Goal: Transaction & Acquisition: Book appointment/travel/reservation

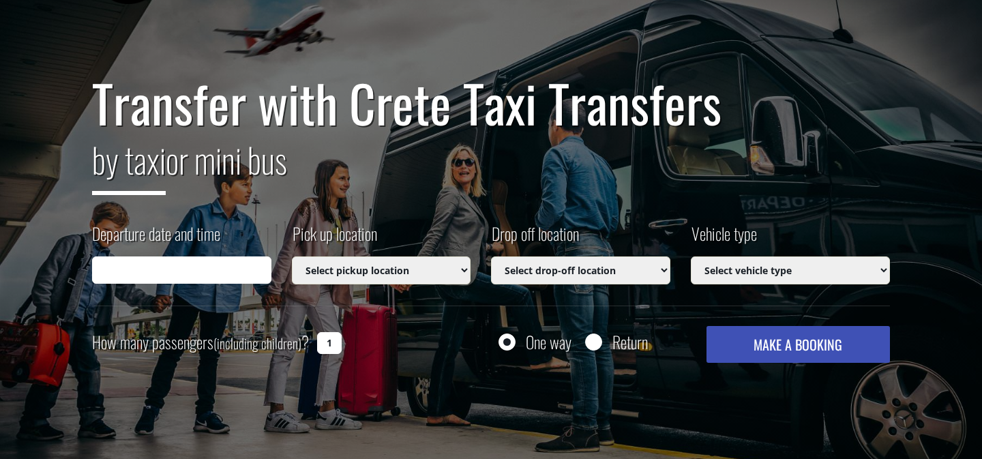
scroll to position [97, 0]
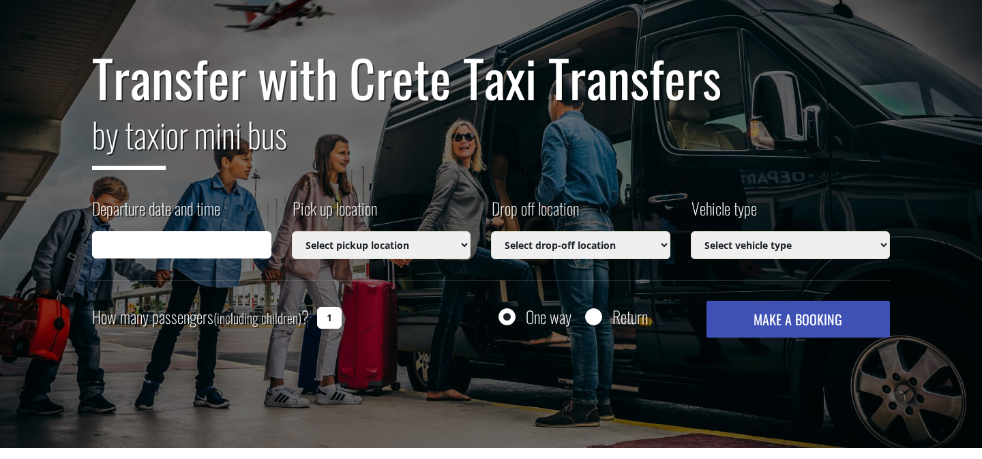
click at [223, 241] on input "Departure date and time" at bounding box center [181, 244] width 179 height 27
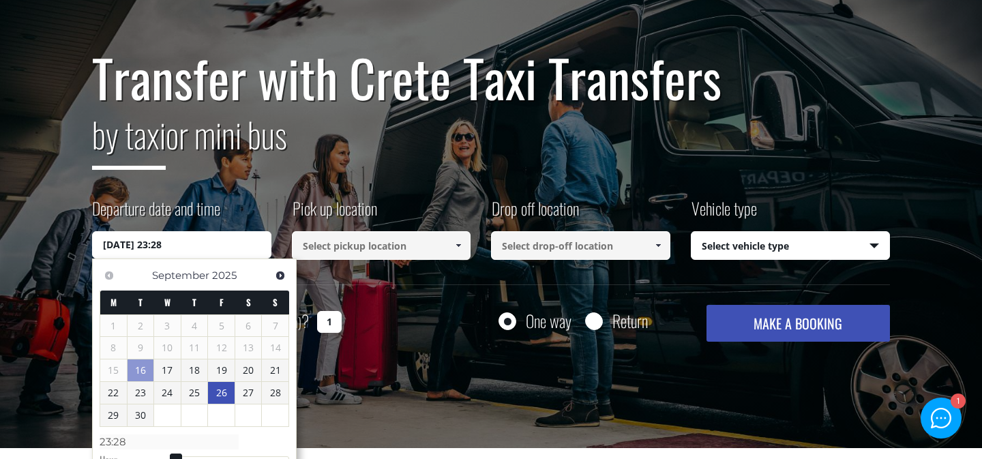
click at [227, 393] on link "26" at bounding box center [221, 393] width 27 height 22
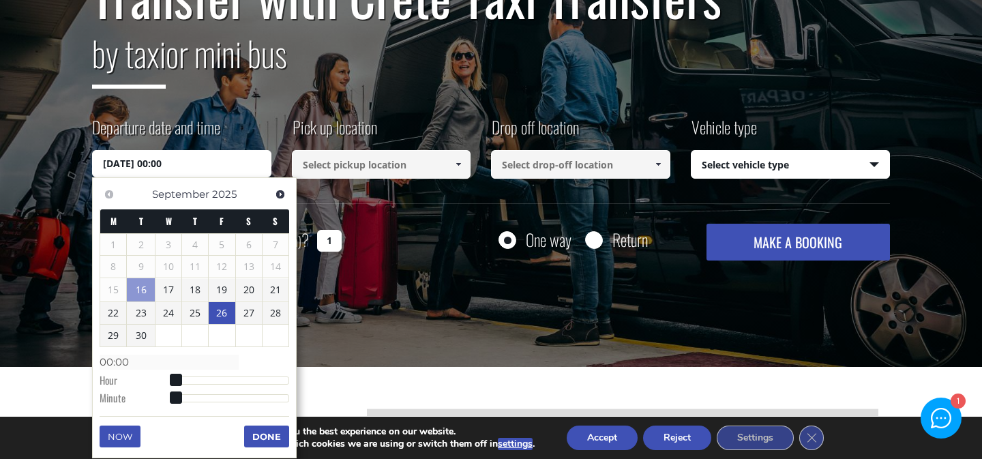
scroll to position [181, 0]
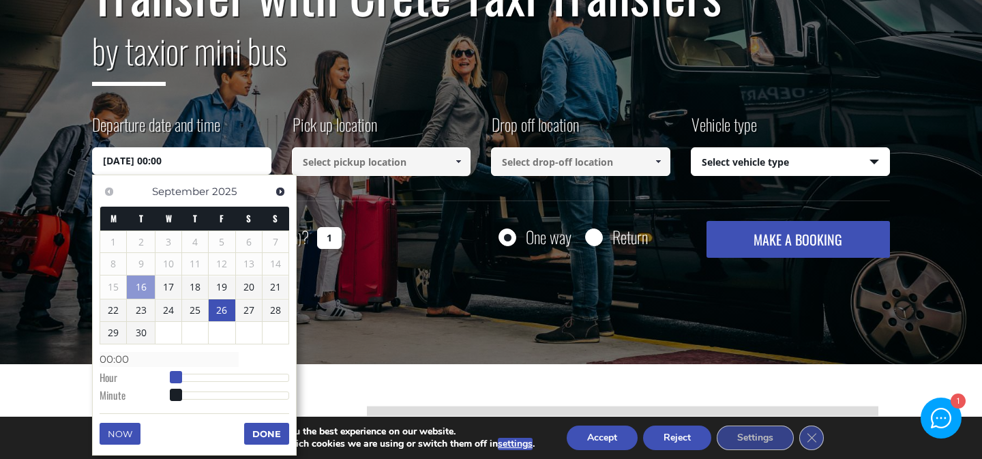
type input "[DATE] 01:00"
type input "01:00"
type input "[DATE] 02:00"
type input "02:00"
type input "[DATE] 04:00"
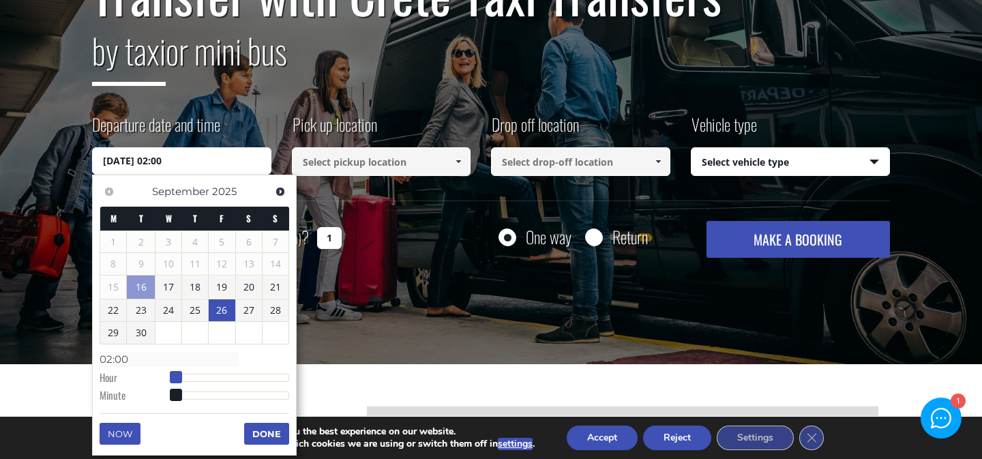
type input "04:00"
type input "[DATE] 07:00"
type input "07:00"
type input "[DATE] 16:00"
type input "16:00"
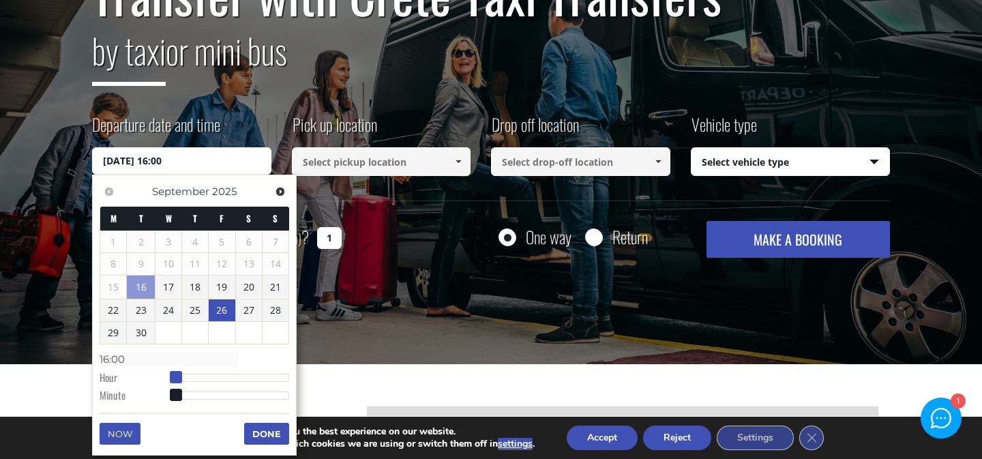
type input "[DATE] 21:00"
type input "21:00"
type input "[DATE] 22:00"
type input "22:00"
type input "[DATE] 23:00"
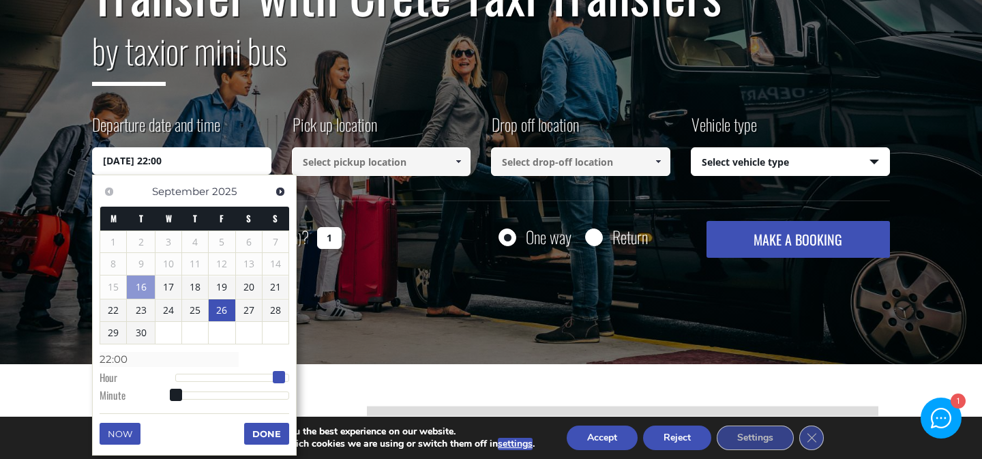
type input "23:00"
drag, startPoint x: 177, startPoint y: 376, endPoint x: 288, endPoint y: 379, distance: 111.2
click at [288, 379] on span at bounding box center [288, 377] width 12 height 12
type input "[DATE] 23:01"
type input "23:01"
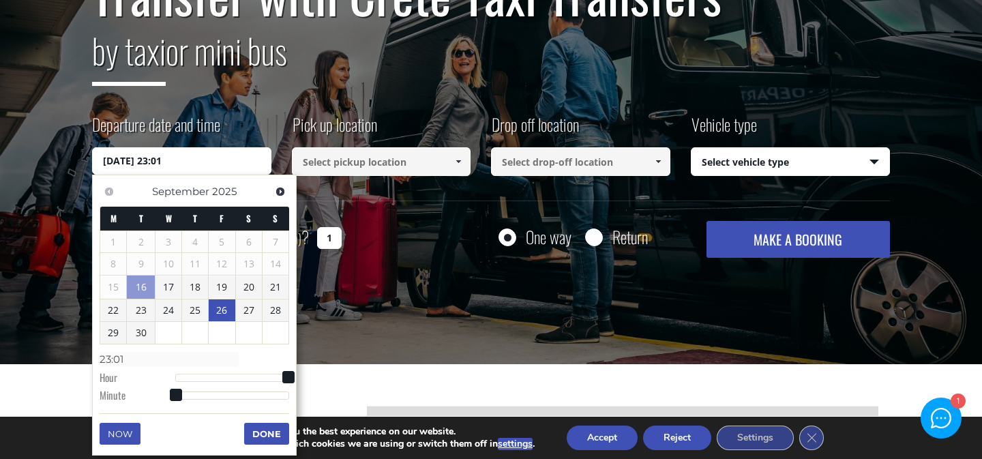
type input "[DATE] 23:04"
type input "23:04"
type input "[DATE] 23:11"
type input "23:11"
type input "[DATE] 23:20"
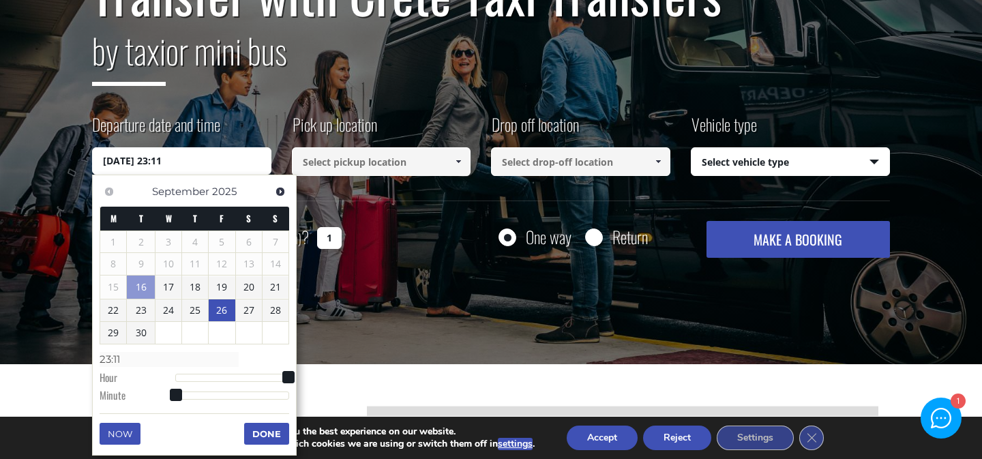
type input "23:20"
type input "[DATE] 23:29"
type input "23:29"
type input "[DATE] 23:36"
type input "23:36"
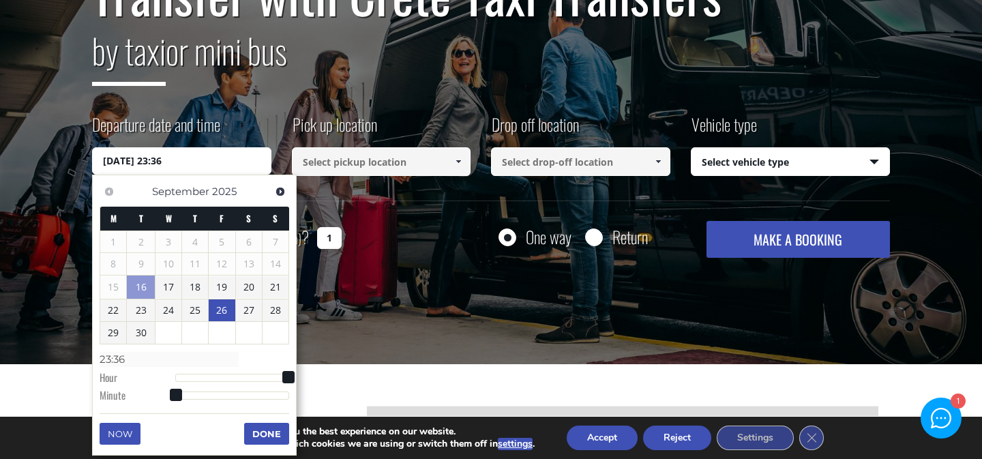
type input "[DATE] 23:42"
type input "23:42"
type input "[DATE] 23:47"
type input "23:47"
type input "[DATE] 23:50"
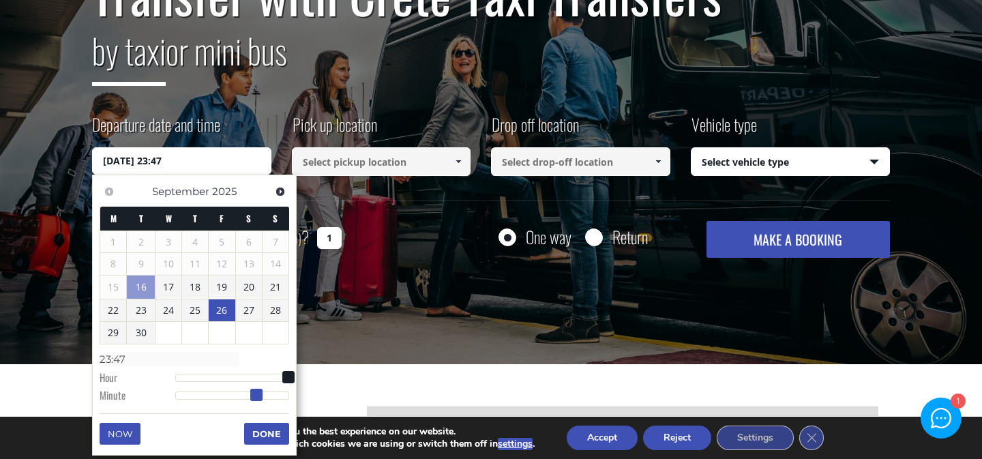
type input "23:50"
type input "[DATE] 23:52"
type input "23:52"
type input "[DATE] 23:53"
type input "23:53"
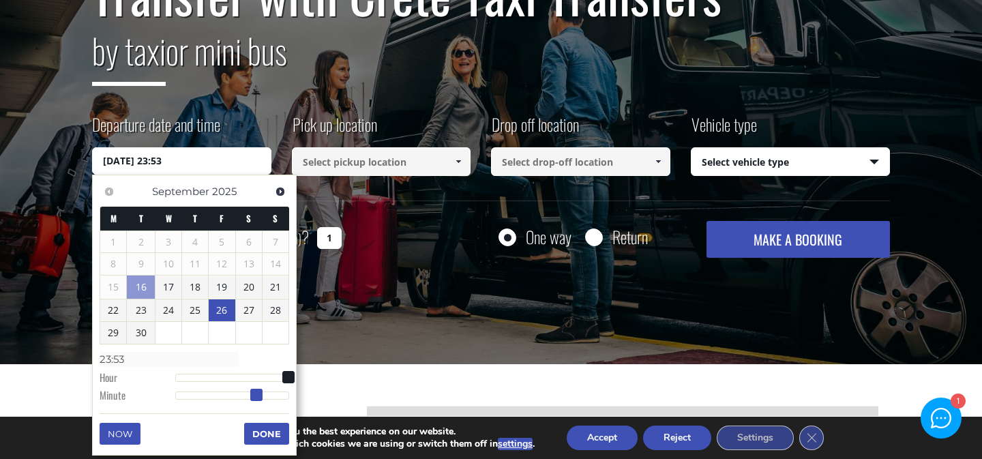
type input "[DATE] 23:54"
type input "23:54"
type input "[DATE] 23:55"
type input "23:55"
type input "[DATE] 23:56"
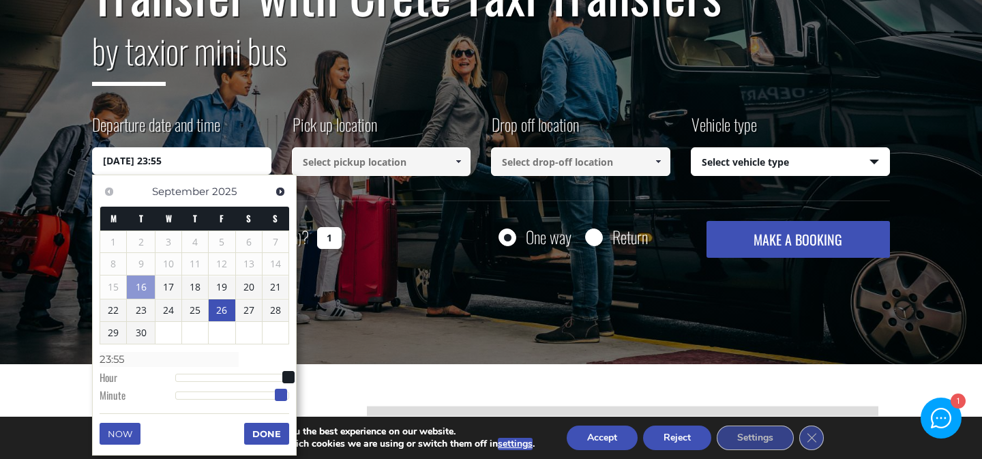
type input "23:56"
type input "[DATE] 23:57"
type input "23:57"
type input "[DATE] 23:58"
type input "23:58"
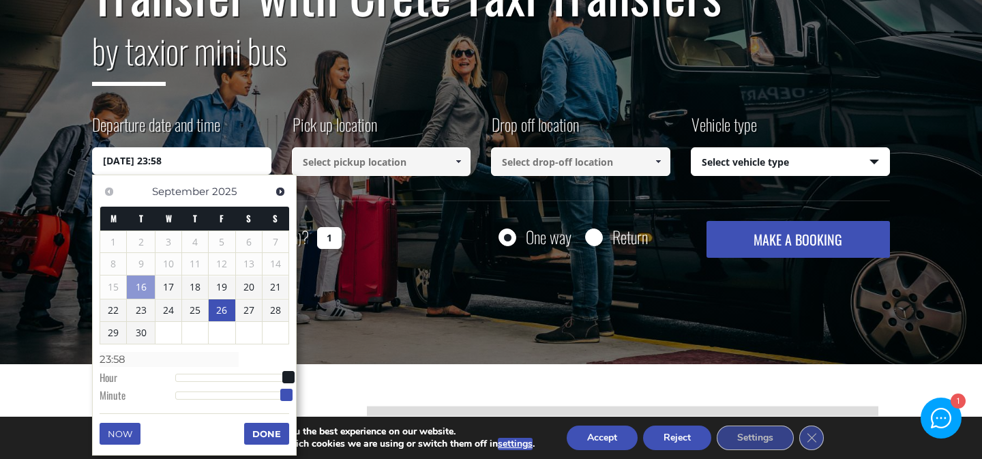
type input "[DATE] 23:59"
type input "23:59"
drag, startPoint x: 179, startPoint y: 396, endPoint x: 293, endPoint y: 400, distance: 113.3
click at [293, 400] on span at bounding box center [288, 395] width 12 height 12
click at [274, 432] on button "Done" at bounding box center [266, 434] width 45 height 22
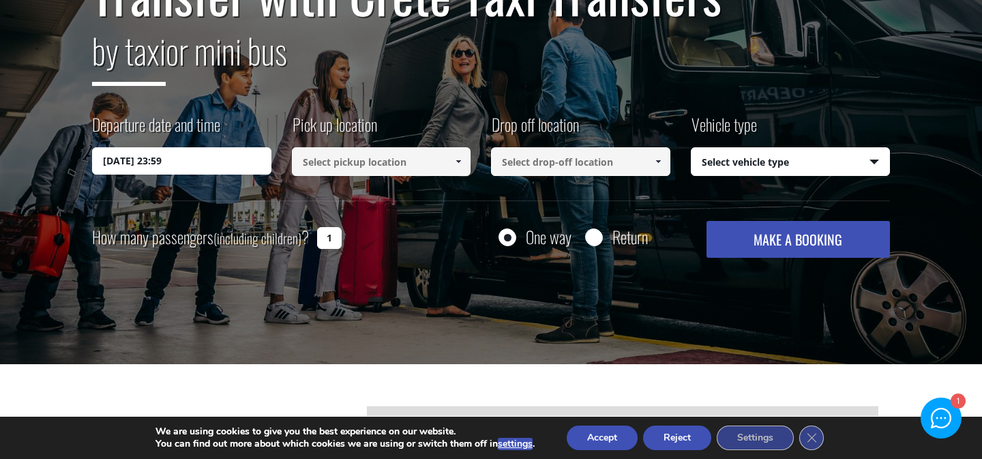
click at [397, 168] on input at bounding box center [381, 161] width 179 height 29
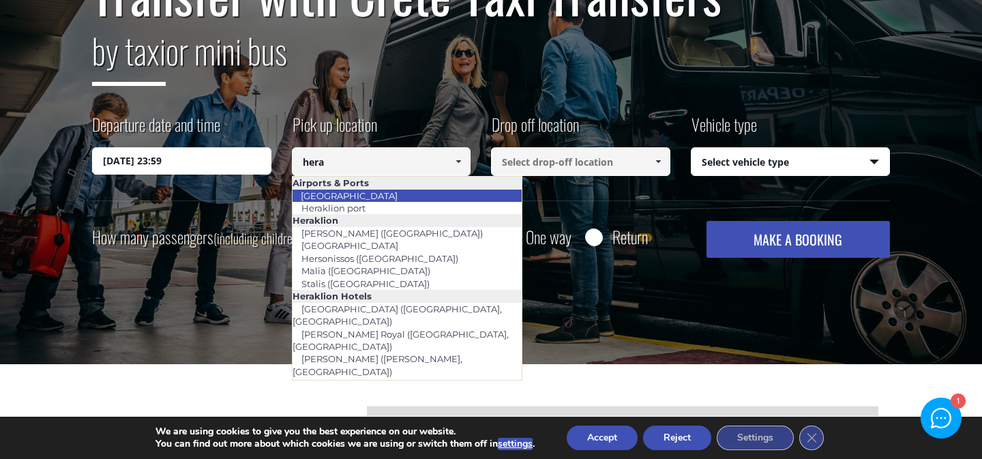
click at [398, 189] on ul "Airports & [GEOGRAPHIC_DATA] [GEOGRAPHIC_DATA] [GEOGRAPHIC_DATA] [GEOGRAPHIC_DA…" at bounding box center [407, 278] width 231 height 205
click at [398, 190] on li "[GEOGRAPHIC_DATA]" at bounding box center [408, 196] width 230 height 12
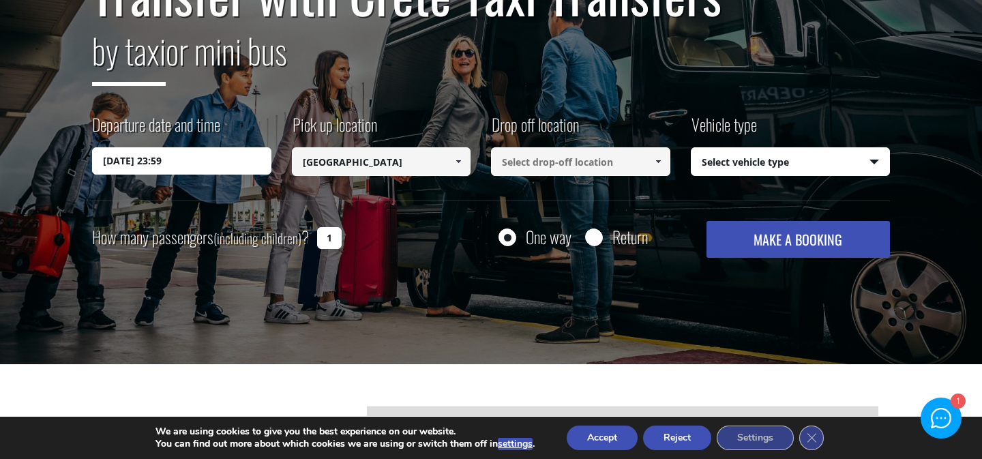
type input "[GEOGRAPHIC_DATA]"
click at [523, 173] on input at bounding box center [580, 161] width 179 height 29
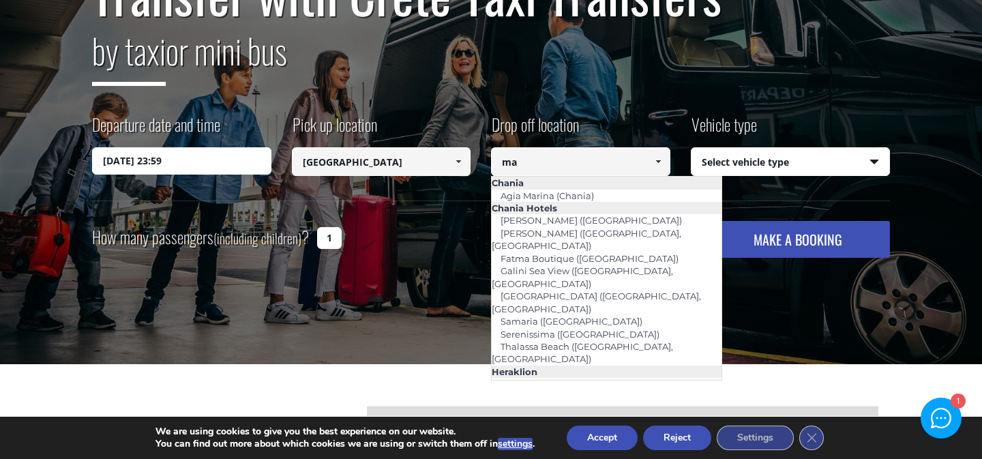
type input "m"
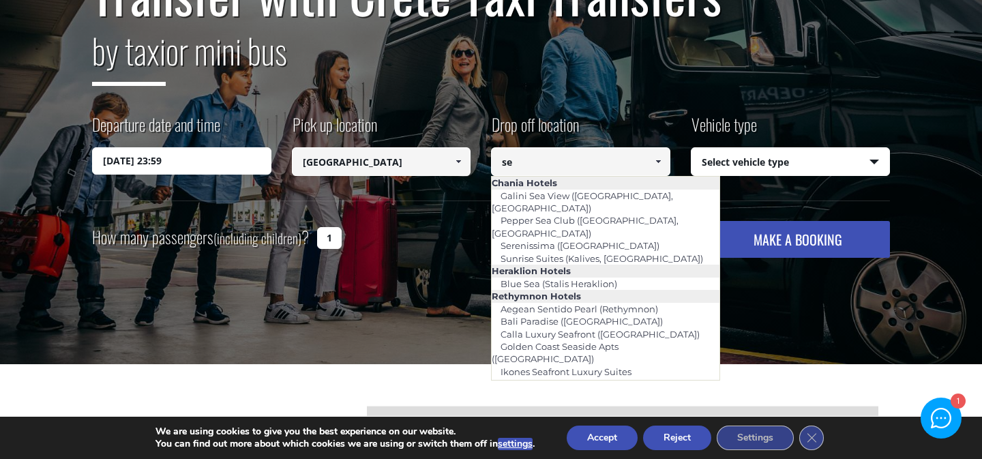
type input "s"
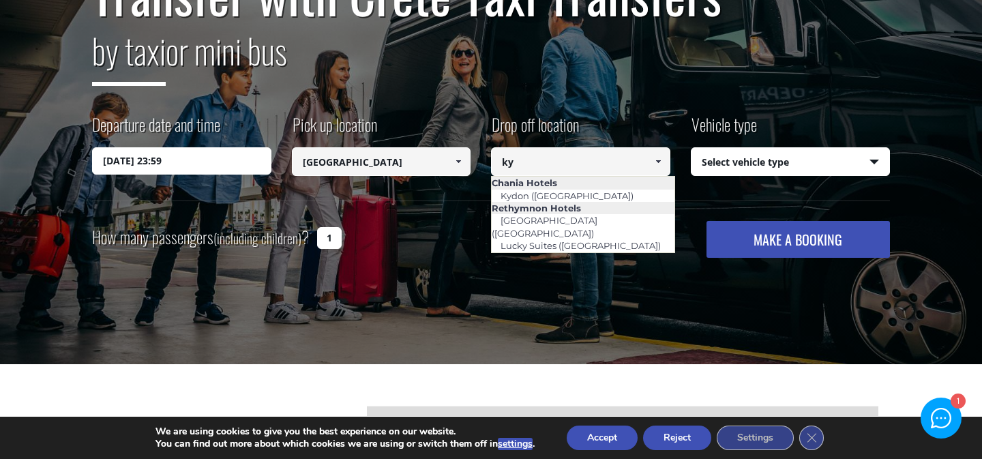
type input "k"
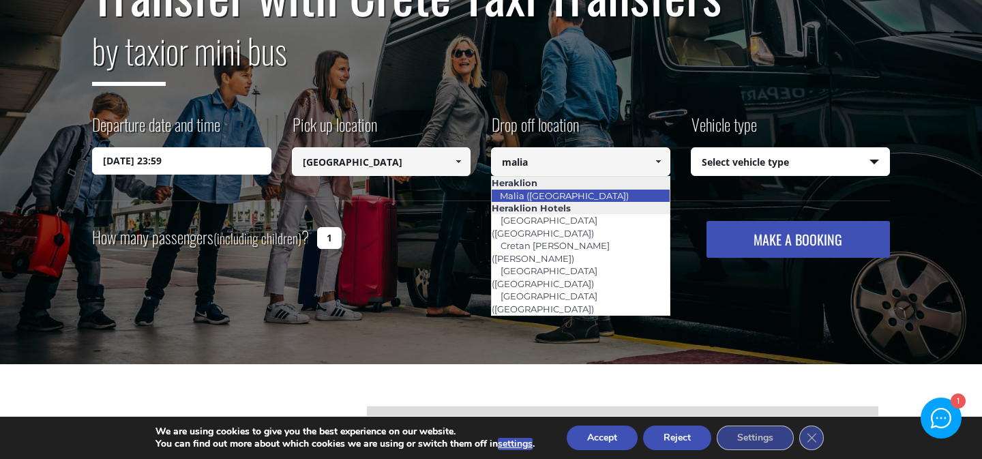
click at [533, 196] on link "Malia ([GEOGRAPHIC_DATA])" at bounding box center [564, 195] width 147 height 19
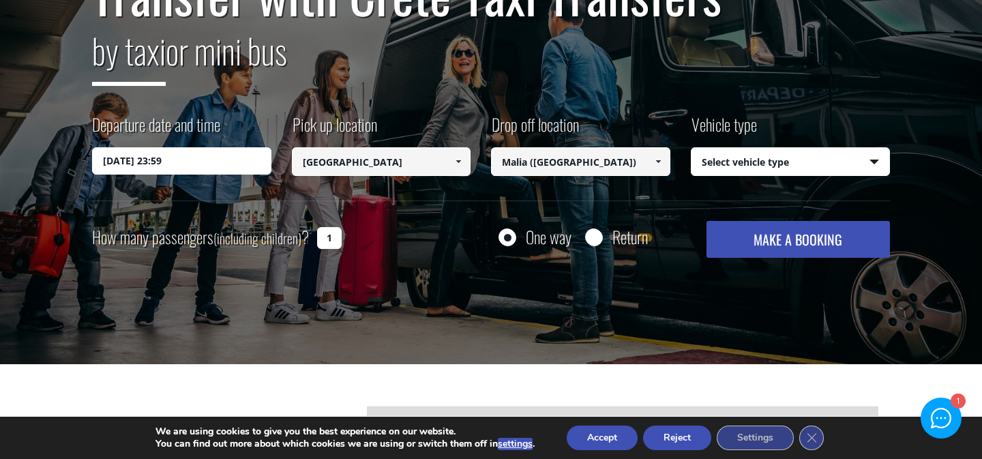
type input "Malia ([GEOGRAPHIC_DATA])"
click at [737, 166] on select "Select vehicle type Taxi (4 passengers) Mercedes E Class Mini Van (7 passengers…" at bounding box center [791, 162] width 198 height 29
select select "540"
click at [692, 148] on select "Select vehicle type Taxi (4 passengers) Mercedes E Class Mini Van (7 passengers…" at bounding box center [791, 162] width 198 height 29
click at [797, 239] on button "MAKE A BOOKING" at bounding box center [798, 239] width 183 height 37
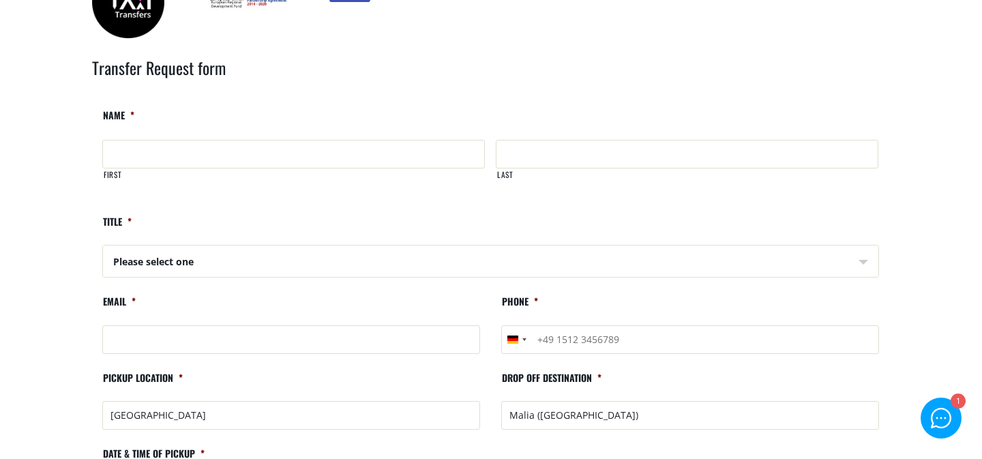
scroll to position [62, 0]
